Goal: Find specific page/section: Find specific page/section

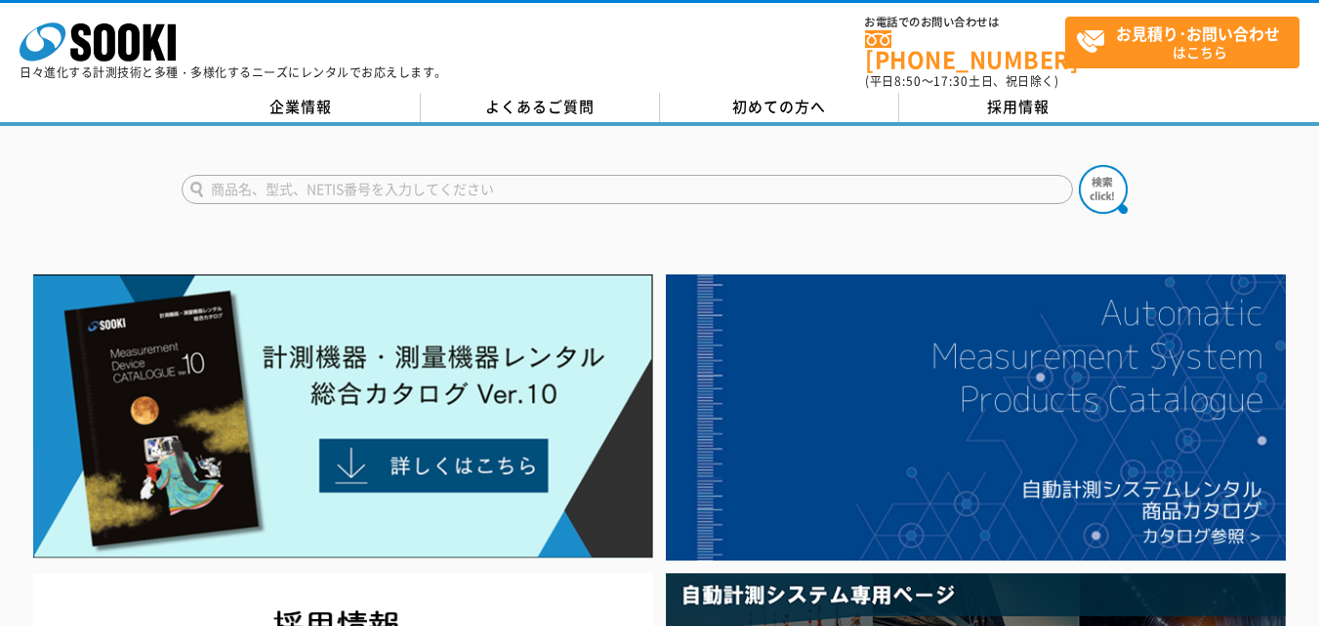
click at [553, 178] on input "text" at bounding box center [627, 189] width 891 height 29
click at [564, 175] on input "3D" at bounding box center [627, 189] width 891 height 29
click at [290, 175] on input "3D" at bounding box center [627, 189] width 891 height 29
type input "3"
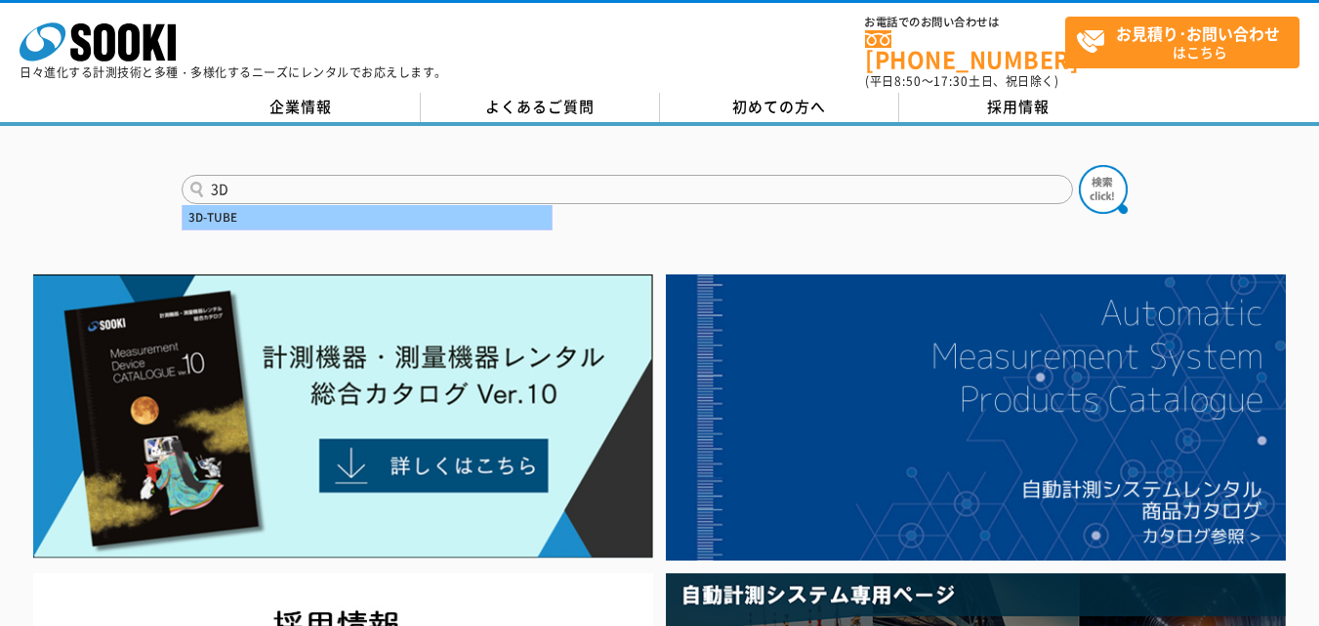
click at [276, 205] on div "3D-TUBE" at bounding box center [367, 217] width 369 height 24
type input "3D-TUBE"
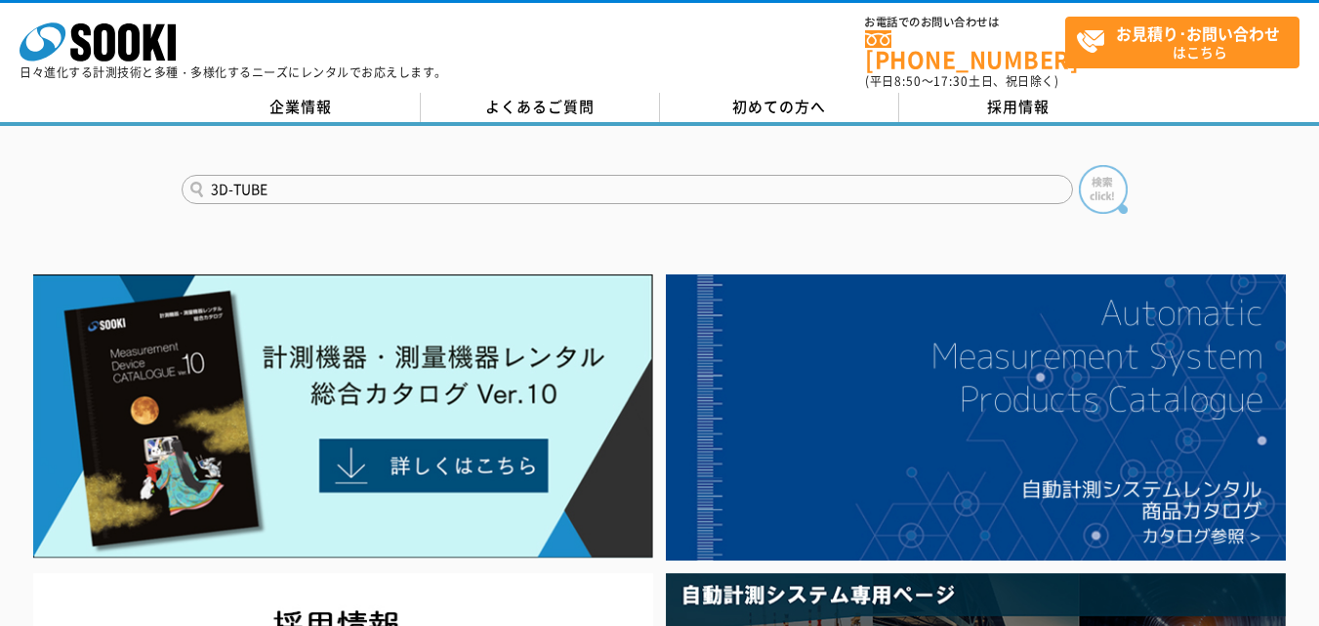
click at [1096, 181] on img at bounding box center [1102, 189] width 49 height 49
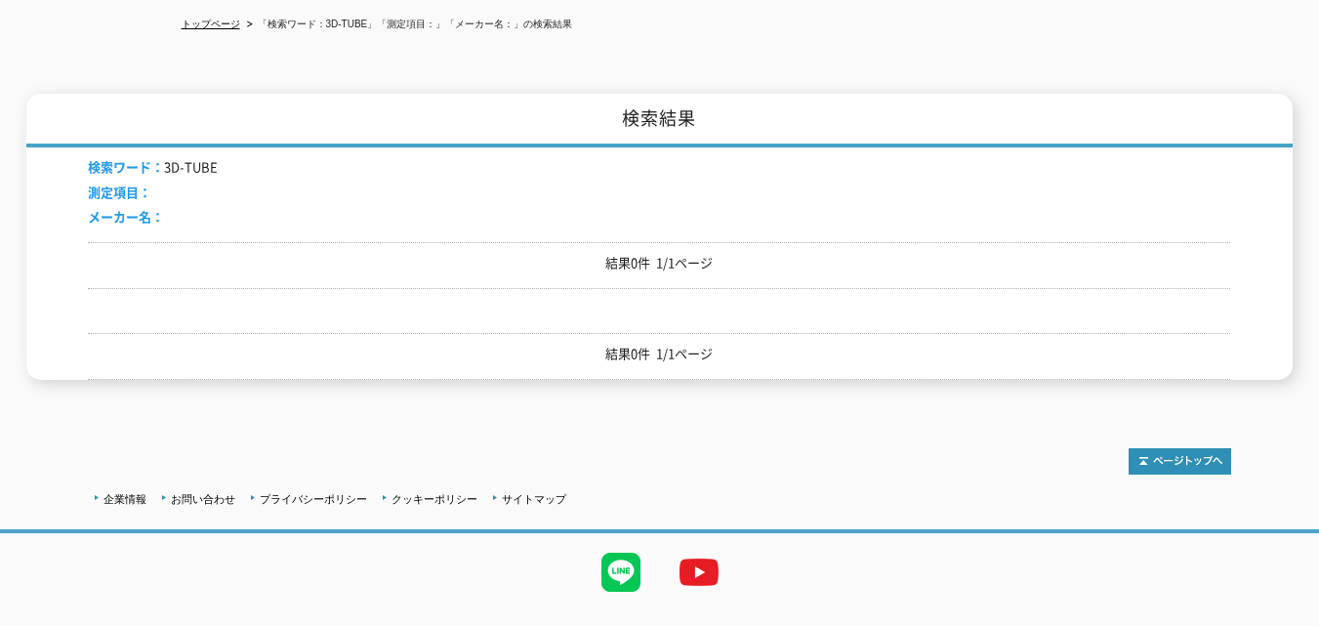
scroll to position [243, 0]
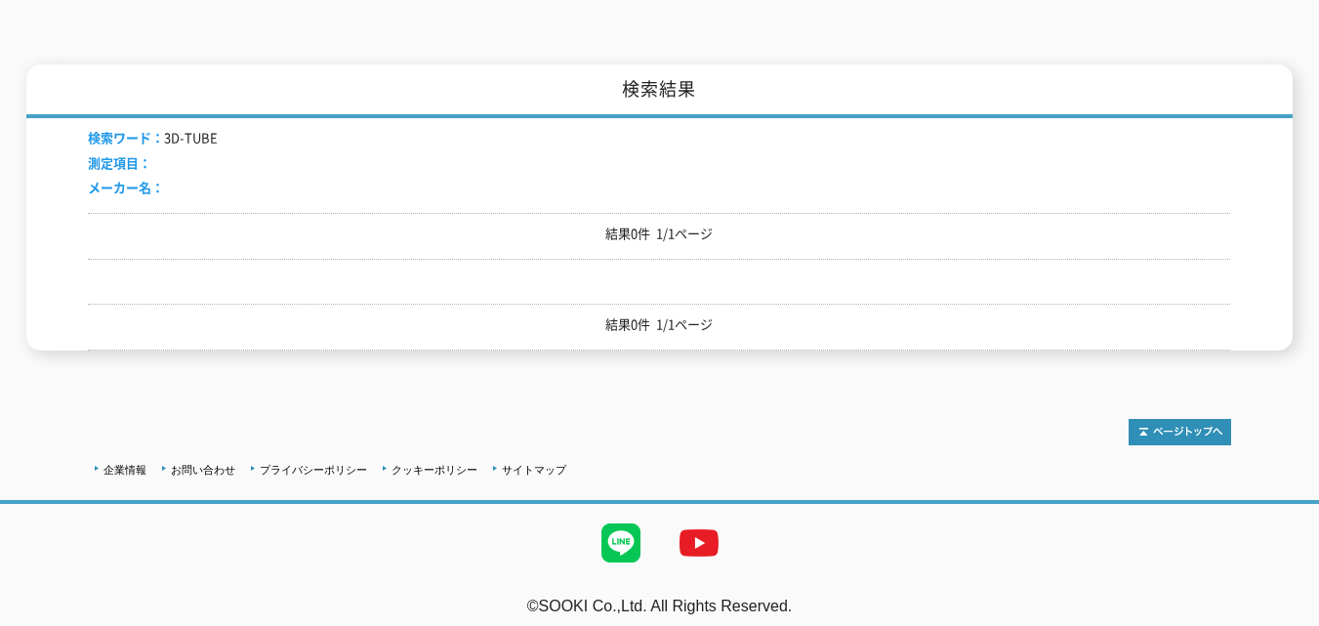
click at [131, 153] on span "測定項目：" at bounding box center [119, 162] width 63 height 19
click at [140, 197] on div "検索ワード： 3D-TUBE 測定項目： メーカー名：" at bounding box center [659, 165] width 1142 height 95
click at [183, 128] on li "検索ワード： 3D-TUBE" at bounding box center [153, 138] width 130 height 20
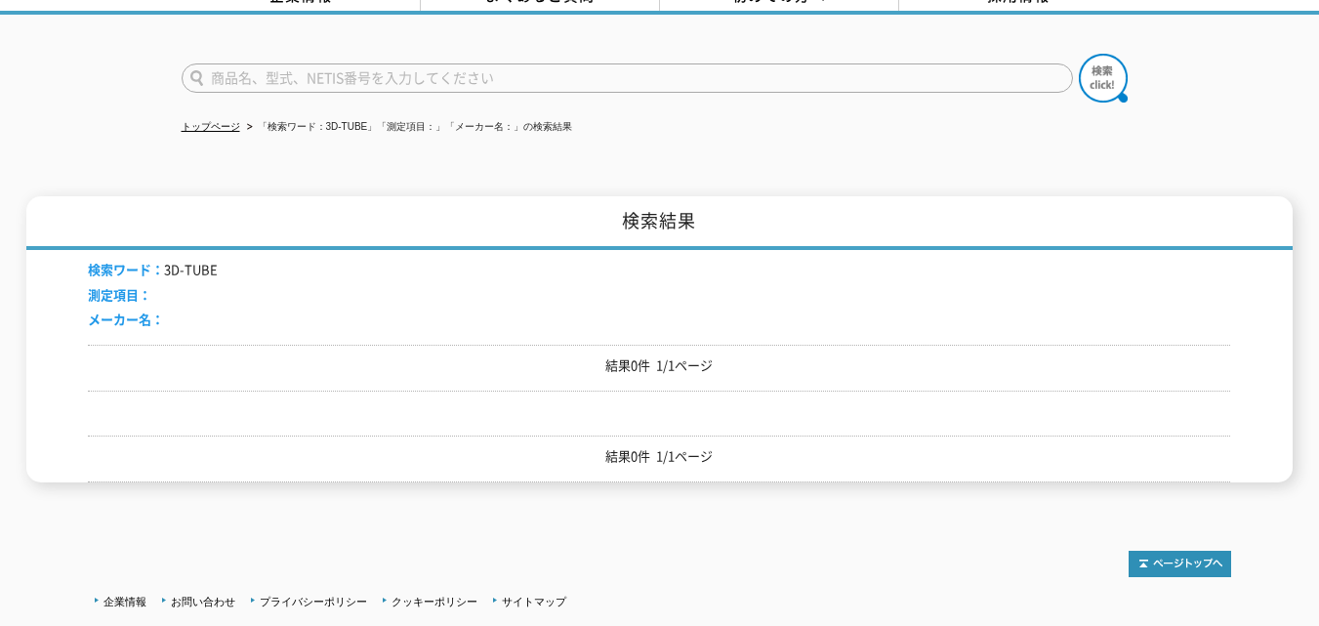
scroll to position [0, 0]
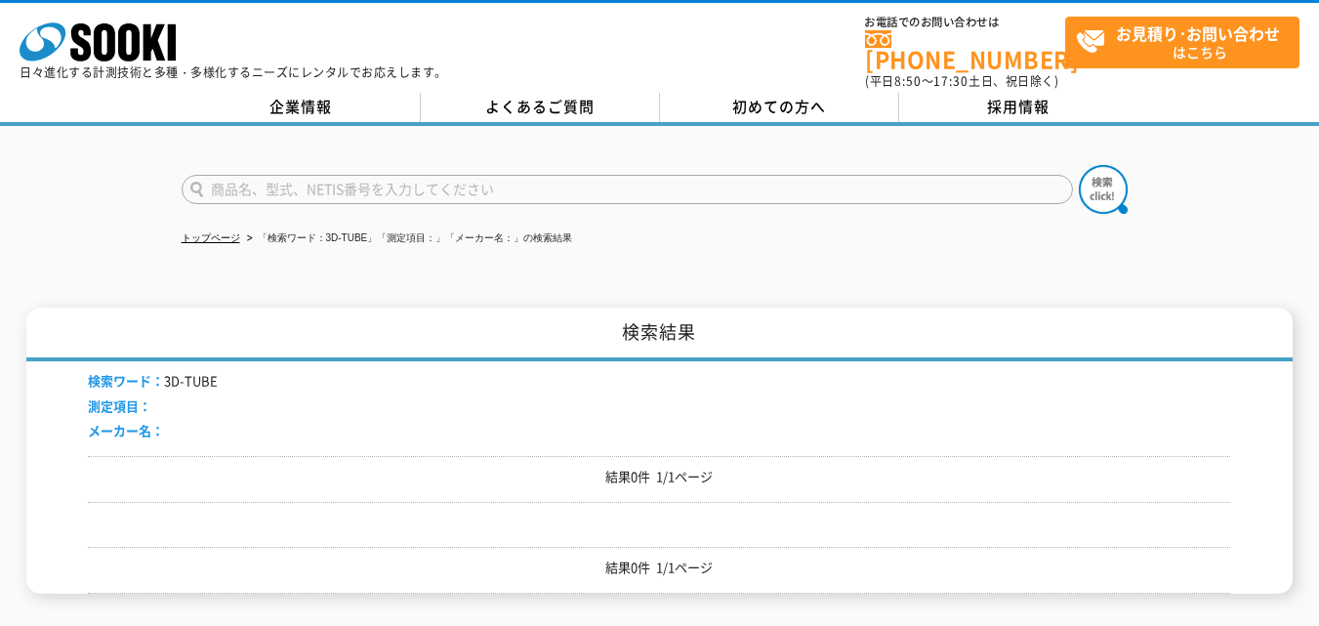
click at [367, 175] on input "text" at bounding box center [627, 189] width 891 height 29
type input "3D"
click at [1098, 166] on img at bounding box center [1102, 189] width 49 height 49
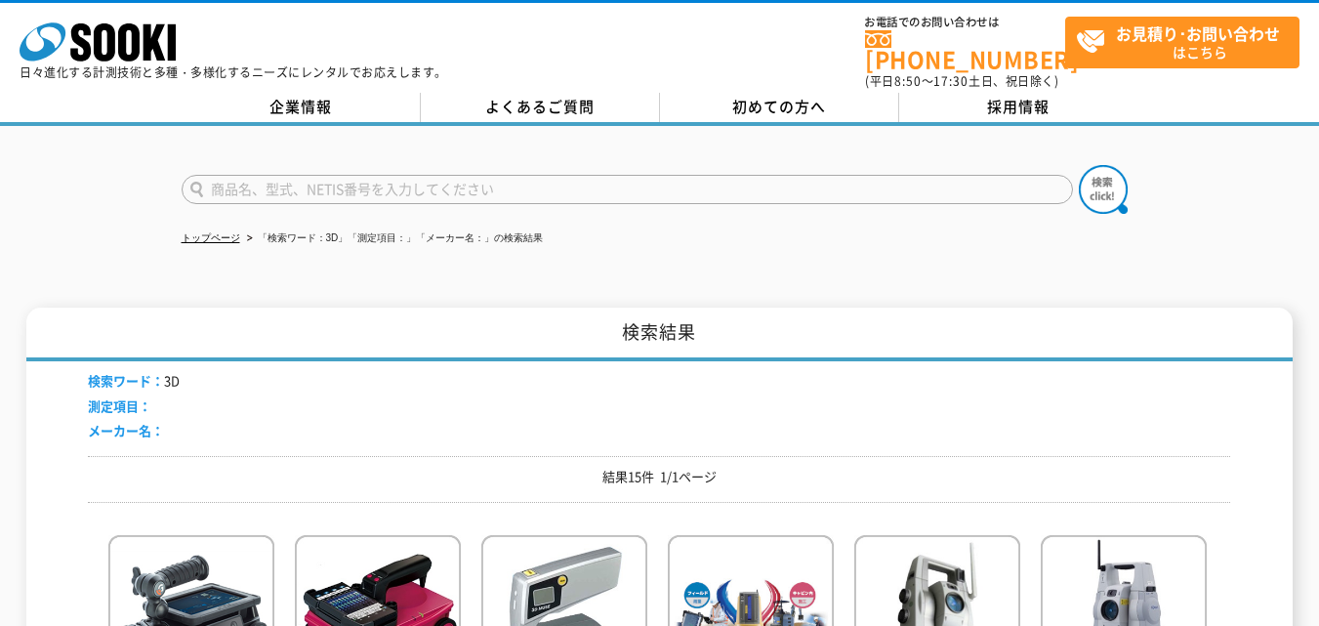
click at [602, 183] on input "text" at bounding box center [627, 189] width 891 height 29
type input "商品名、型式、NETIS番号を入力してください"
click at [496, 183] on input "text" at bounding box center [627, 189] width 891 height 29
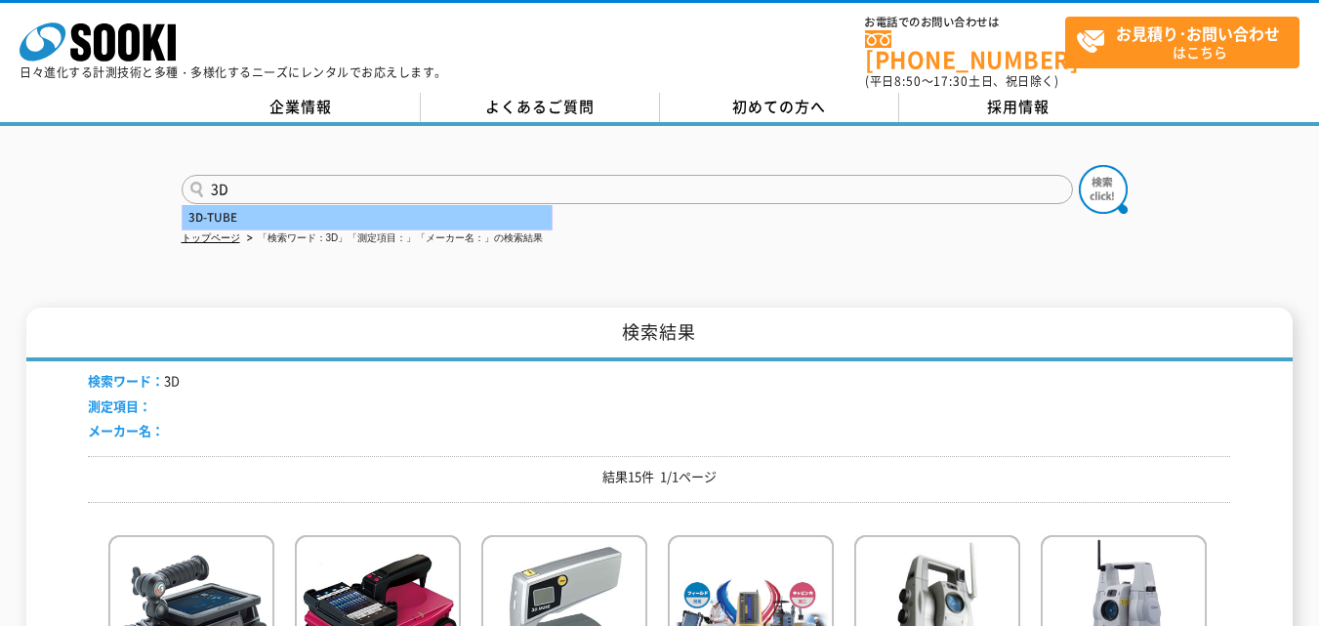
click at [441, 213] on div "3D-TUBE" at bounding box center [367, 217] width 369 height 24
type input "3D-TUBE"
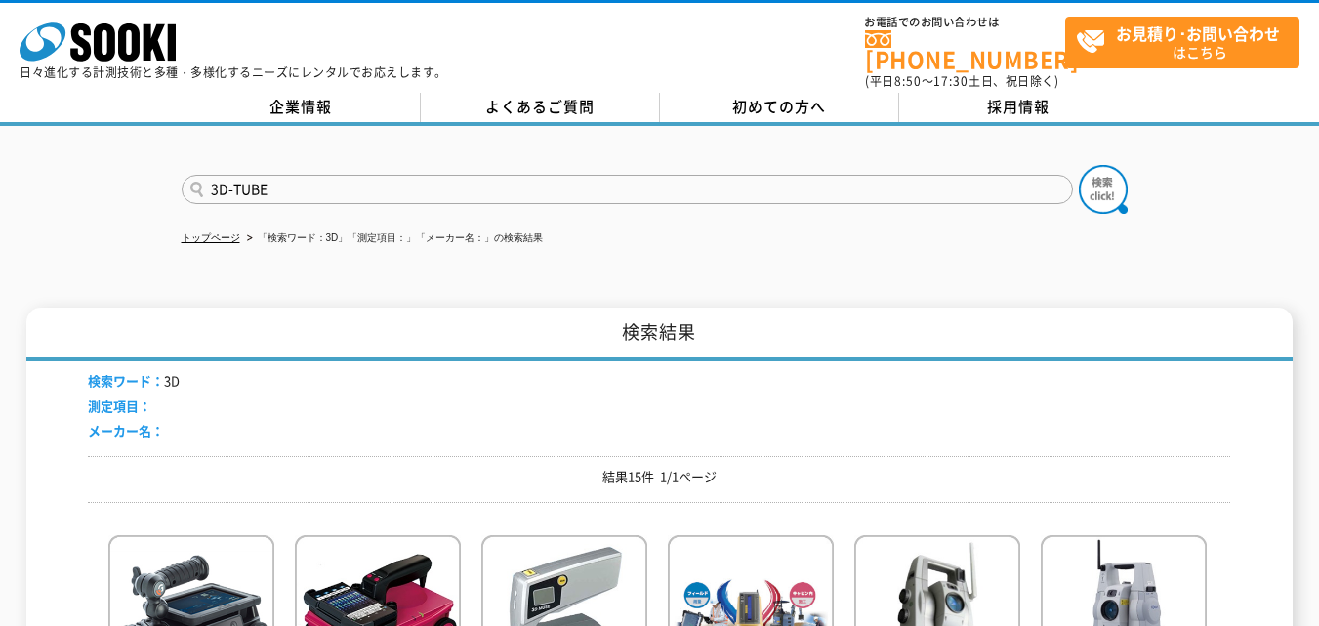
drag, startPoint x: 306, startPoint y: 179, endPoint x: 191, endPoint y: 176, distance: 115.2
click at [191, 176] on input "3D-TUBE" at bounding box center [627, 189] width 891 height 29
